Goal: Answer question/provide support

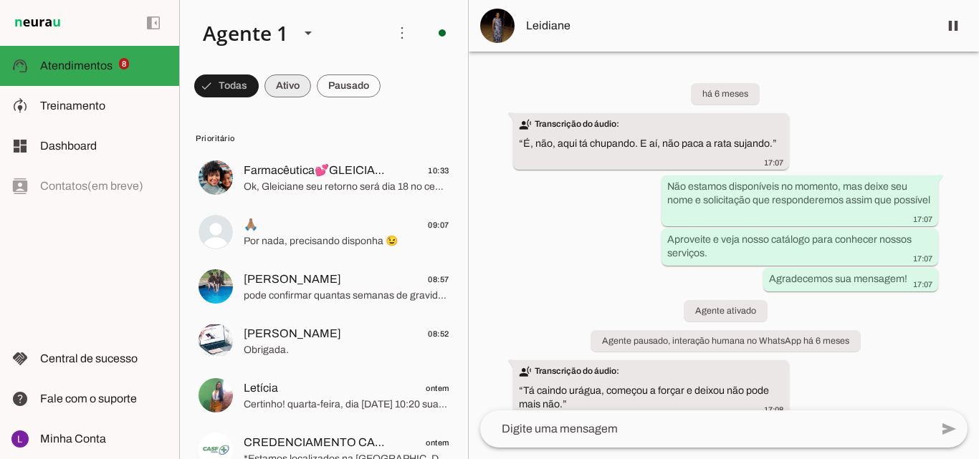
click at [294, 89] on span at bounding box center [287, 86] width 47 height 34
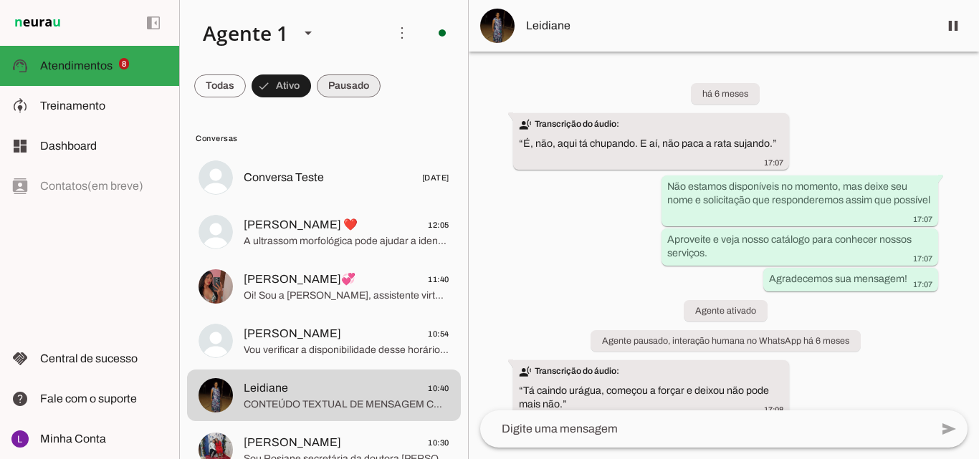
click at [357, 85] on span at bounding box center [349, 86] width 64 height 34
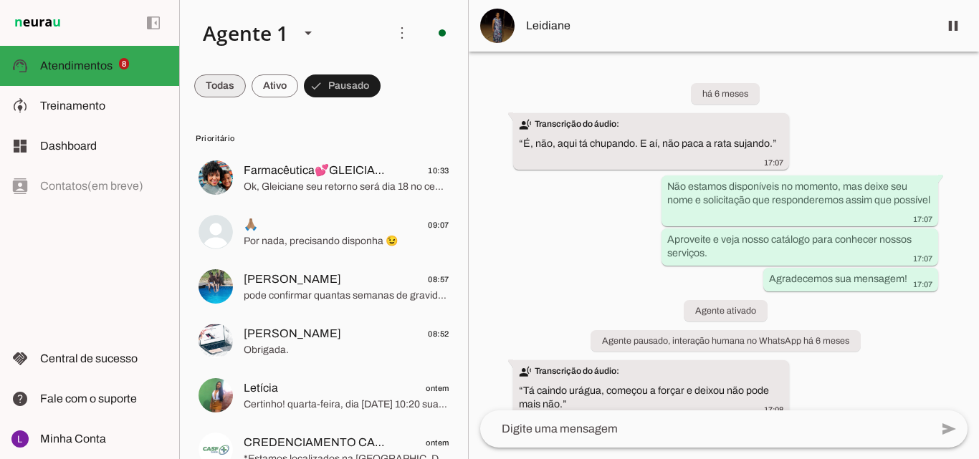
click at [215, 82] on span at bounding box center [220, 86] width 52 height 34
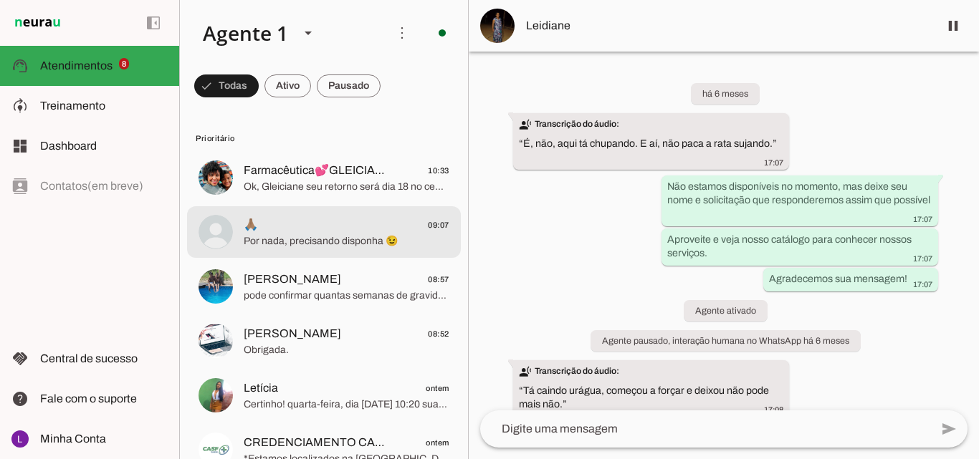
click at [361, 229] on span "🙏🏽 09:07" at bounding box center [347, 225] width 206 height 18
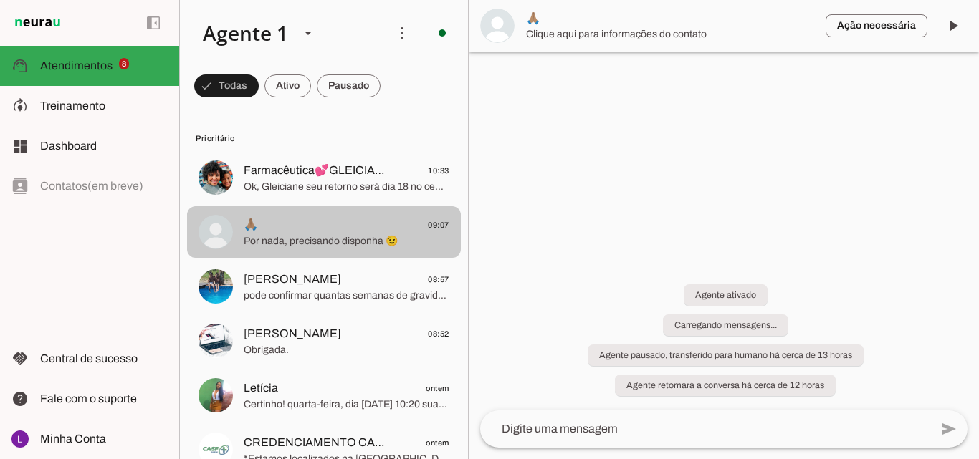
scroll to position [407, 0]
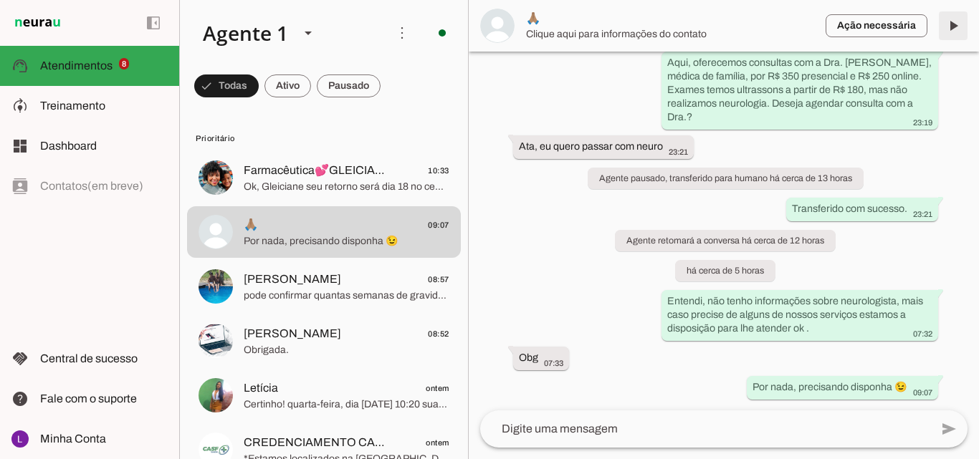
click at [954, 24] on span at bounding box center [953, 26] width 34 height 34
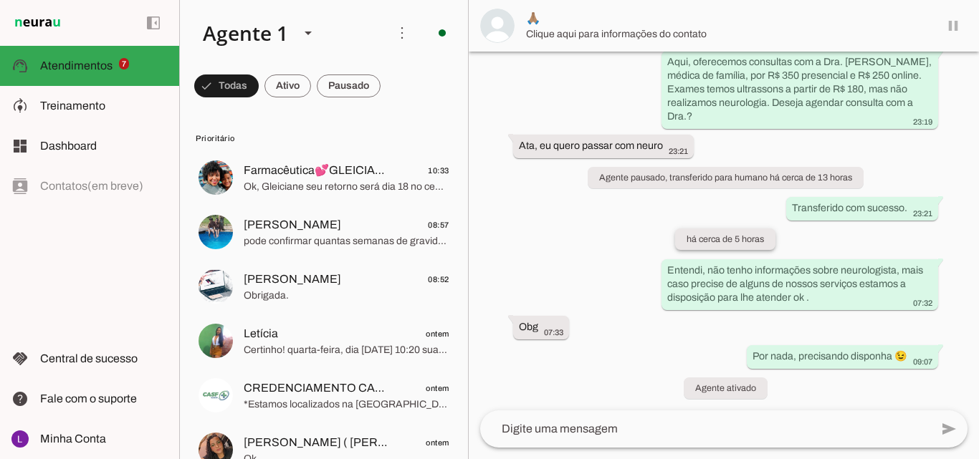
scroll to position [411, 0]
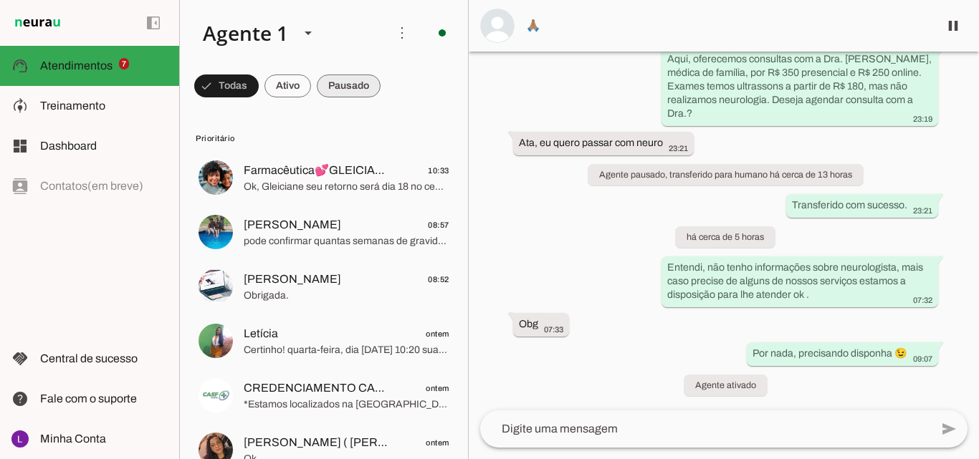
click at [327, 87] on span at bounding box center [349, 86] width 64 height 34
click at [224, 82] on span at bounding box center [220, 86] width 52 height 34
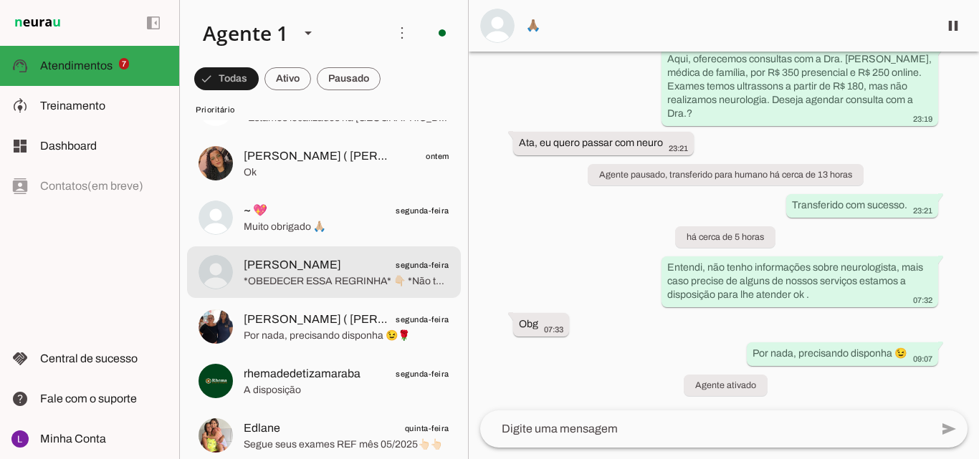
scroll to position [0, 0]
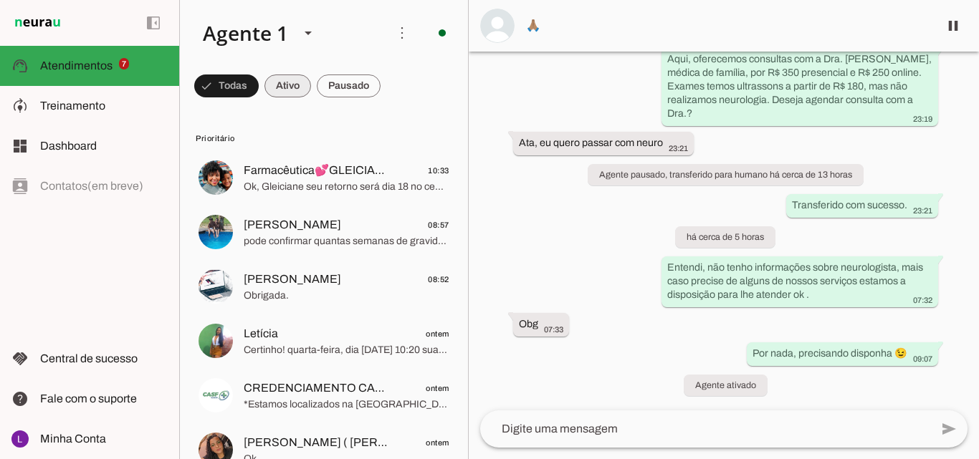
click at [282, 84] on span at bounding box center [287, 86] width 47 height 34
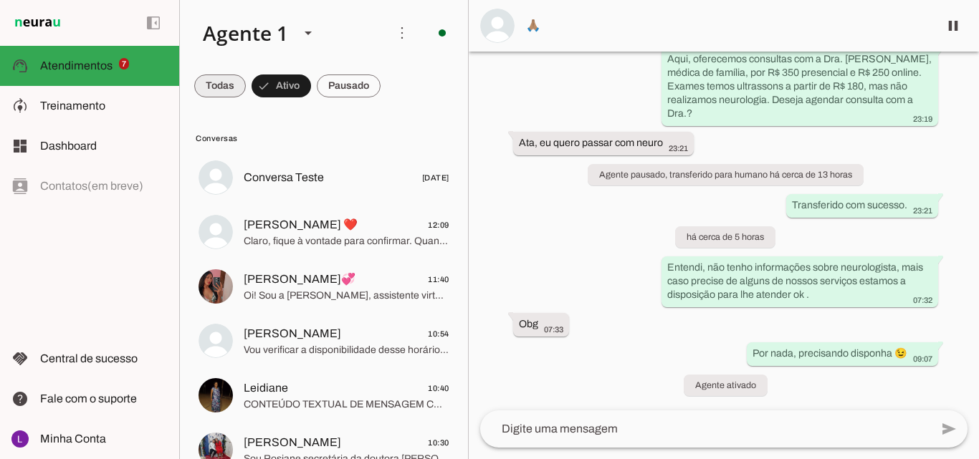
click at [226, 84] on span at bounding box center [220, 86] width 52 height 34
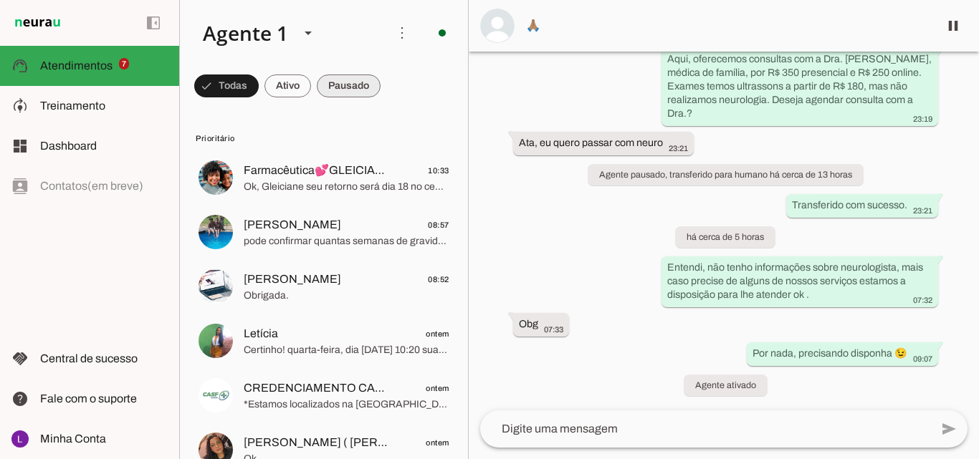
click at [347, 82] on span at bounding box center [349, 86] width 64 height 34
click at [224, 84] on span at bounding box center [220, 86] width 52 height 34
